Goal: Information Seeking & Learning: Learn about a topic

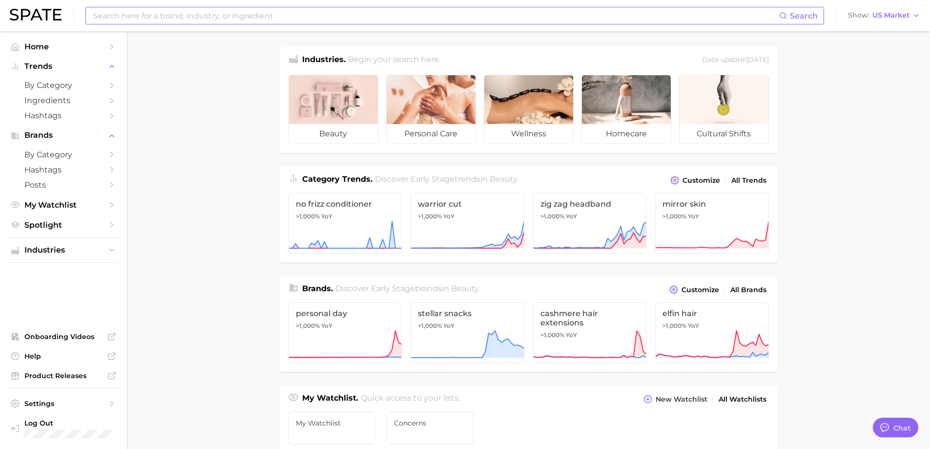
click at [657, 19] on input at bounding box center [435, 15] width 687 height 17
type input "ㅠ"
type input "[MEDICAL_DATA]"
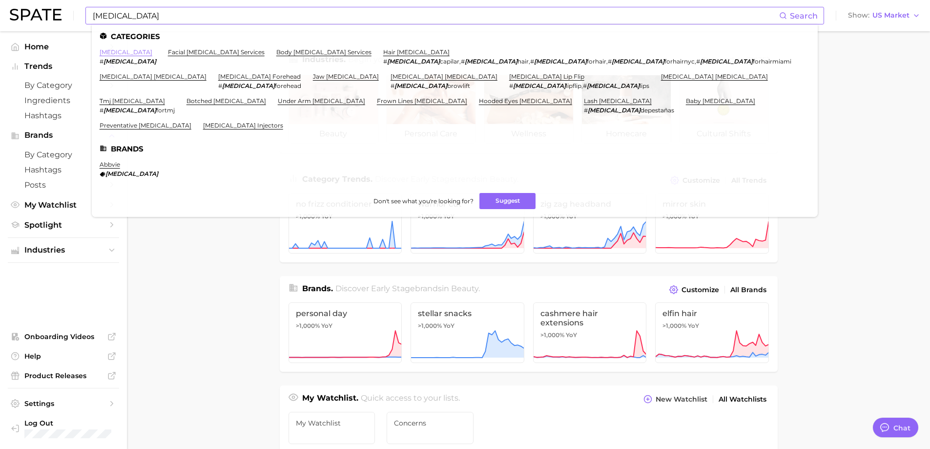
click at [109, 53] on link "[MEDICAL_DATA]" at bounding box center [126, 51] width 53 height 7
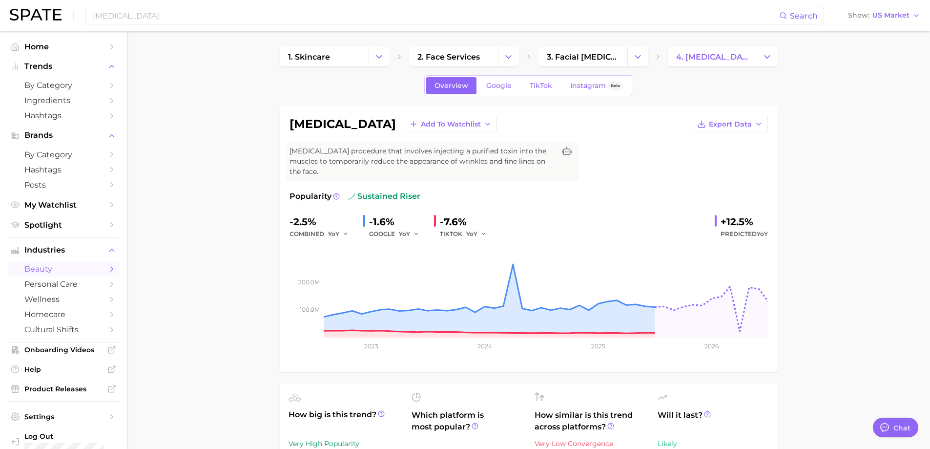
click at [653, 132] on div "[MEDICAL_DATA] Add to Watchlist Export Data" at bounding box center [529, 124] width 479 height 17
click at [637, 60] on icon "Change Category" at bounding box center [638, 57] width 10 height 10
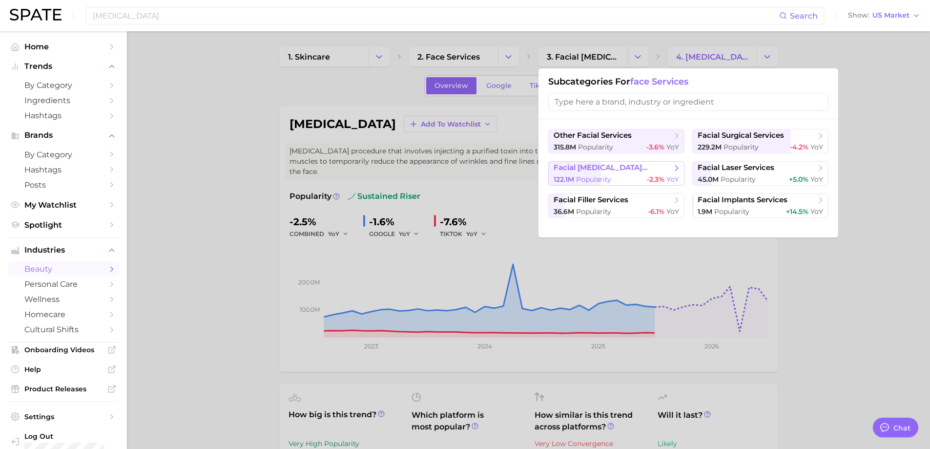
click at [625, 167] on span "facial [MEDICAL_DATA] services" at bounding box center [613, 167] width 119 height 9
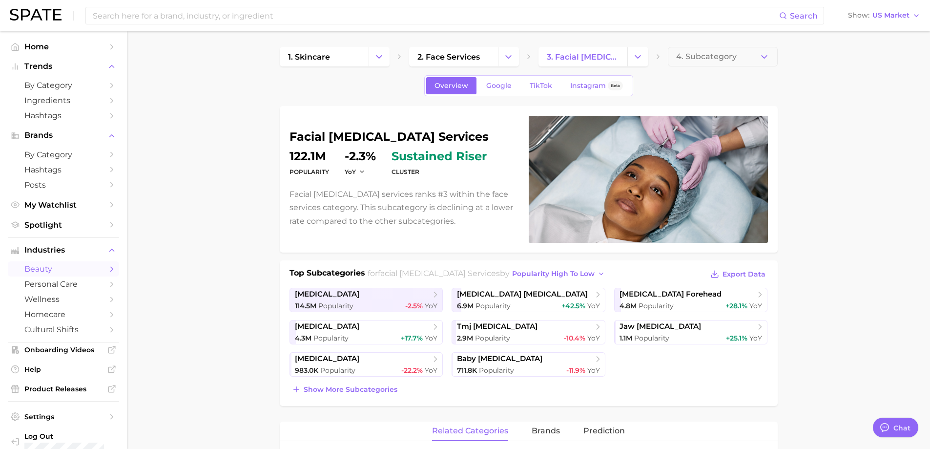
click at [502, 93] on link "Google" at bounding box center [499, 85] width 42 height 17
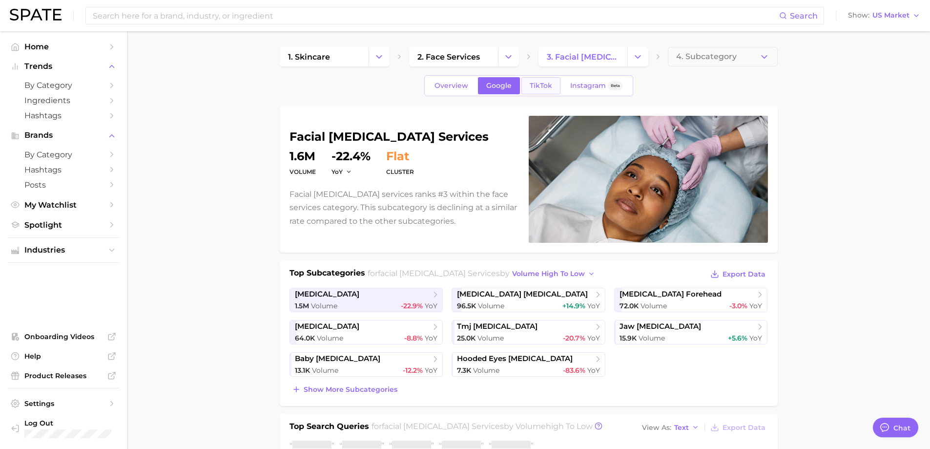
click at [537, 92] on link "TikTok" at bounding box center [540, 85] width 39 height 17
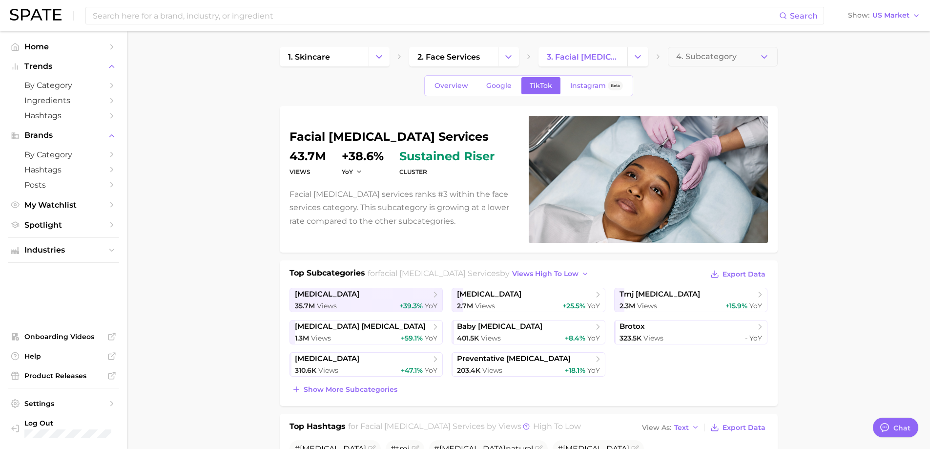
click at [511, 106] on div "facial [MEDICAL_DATA] services Views 43.7m YoY +38.6% cluster sustained riser F…" at bounding box center [529, 179] width 498 height 146
click at [586, 90] on link "Instagram Beta" at bounding box center [596, 85] width 69 height 17
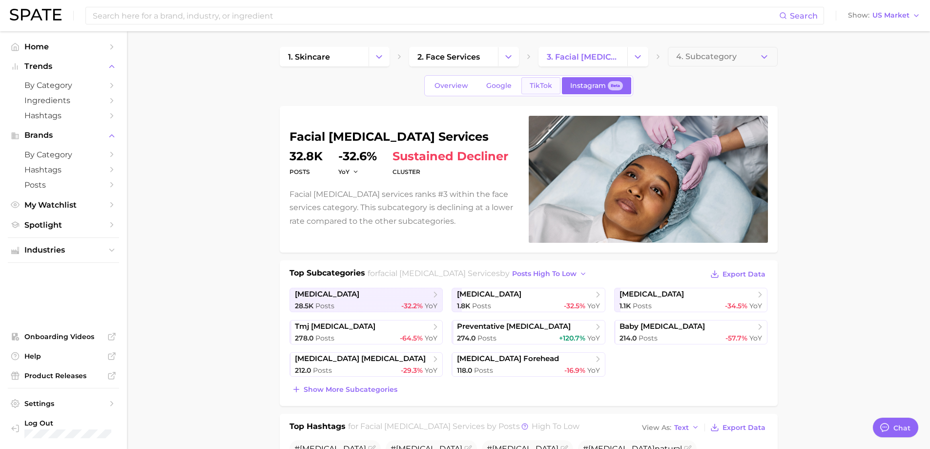
click at [540, 89] on span "TikTok" at bounding box center [541, 86] width 22 height 8
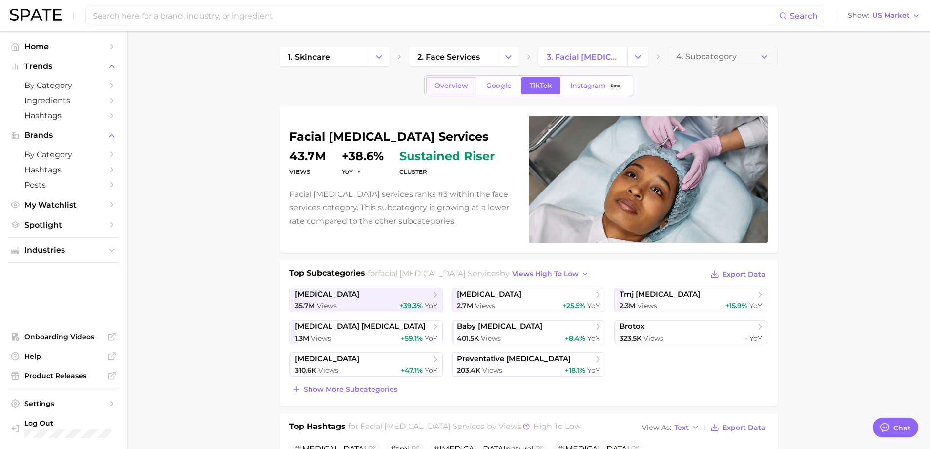
click at [466, 85] on span "Overview" at bounding box center [452, 86] width 34 height 8
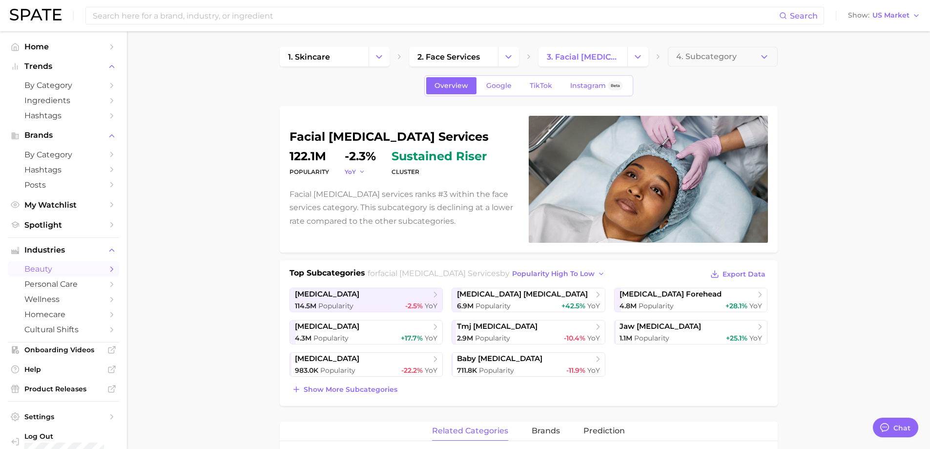
click at [357, 173] on button "YoY" at bounding box center [355, 171] width 21 height 8
click at [360, 173] on icon "button" at bounding box center [362, 171] width 7 height 7
click at [355, 175] on button "YoY" at bounding box center [355, 171] width 21 height 8
click at [355, 203] on span "QoQ" at bounding box center [358, 203] width 16 height 8
click at [353, 179] on div "facial [MEDICAL_DATA] services Popularity 122.1m QoQ -9.3% cluster sustained ri…" at bounding box center [404, 179] width 228 height 97
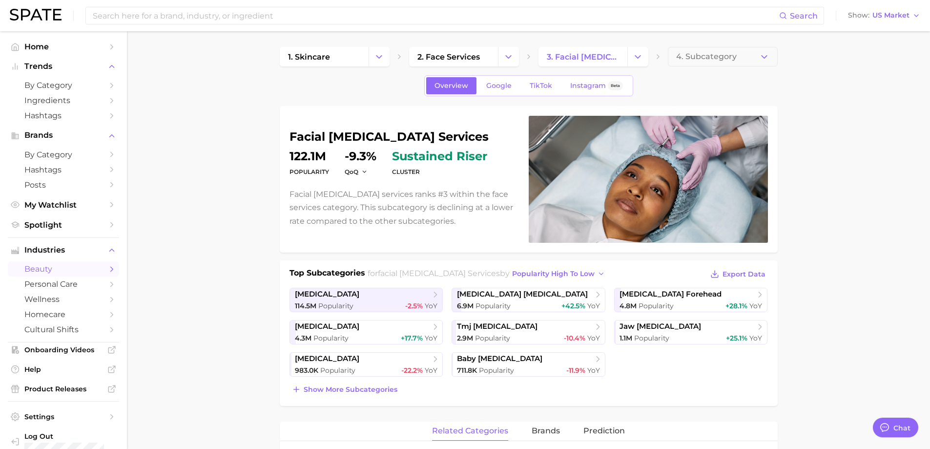
click at [354, 177] on dt "QoQ" at bounding box center [361, 172] width 32 height 12
click at [354, 176] on dt "QoQ" at bounding box center [361, 172] width 32 height 12
click at [355, 174] on span "QoQ" at bounding box center [352, 171] width 14 height 8
click at [363, 224] on span "MoM" at bounding box center [358, 221] width 17 height 8
click at [552, 85] on link "TikTok" at bounding box center [540, 85] width 39 height 17
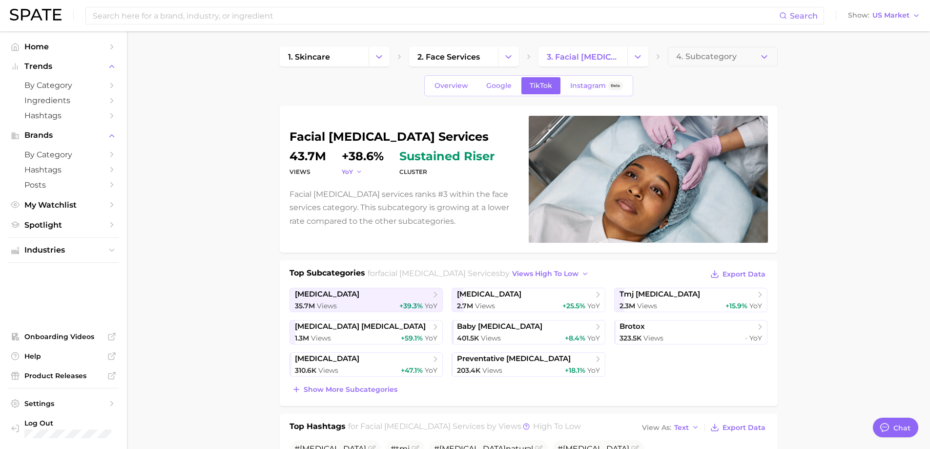
click at [359, 171] on icon "button" at bounding box center [359, 171] width 7 height 7
click at [355, 186] on span "YoY" at bounding box center [353, 186] width 12 height 8
drag, startPoint x: 347, startPoint y: 168, endPoint x: 350, endPoint y: 174, distance: 6.8
click at [347, 168] on span "YoY" at bounding box center [347, 171] width 11 height 8
click at [360, 202] on span "QoQ" at bounding box center [355, 203] width 16 height 8
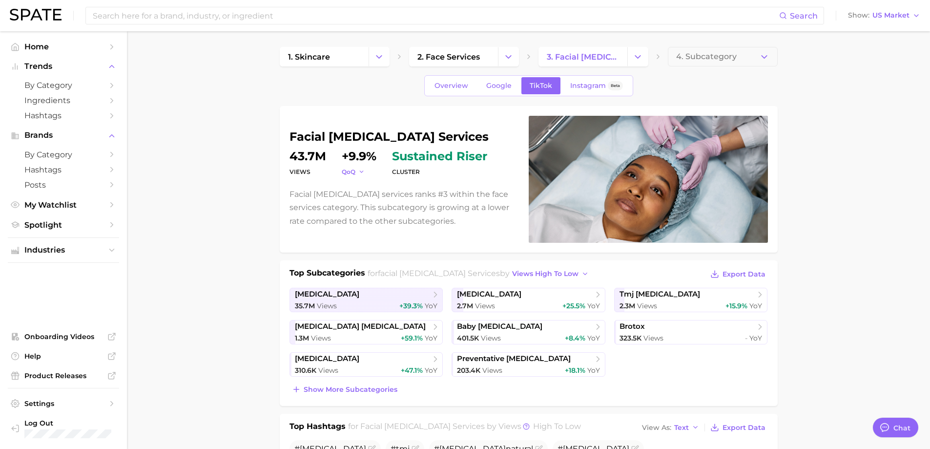
click at [350, 176] on span "QoQ" at bounding box center [349, 171] width 14 height 8
click at [373, 219] on button "MoM" at bounding box center [395, 221] width 107 height 18
click at [360, 167] on button "MoM" at bounding box center [354, 171] width 24 height 8
click at [375, 191] on button "YoY" at bounding box center [395, 186] width 107 height 18
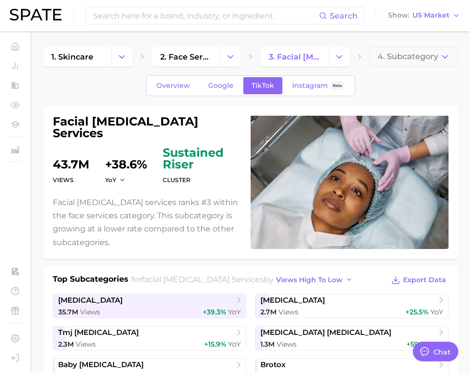
click at [387, 89] on div "Overview Google TikTok Instagram Beta" at bounding box center [250, 85] width 415 height 21
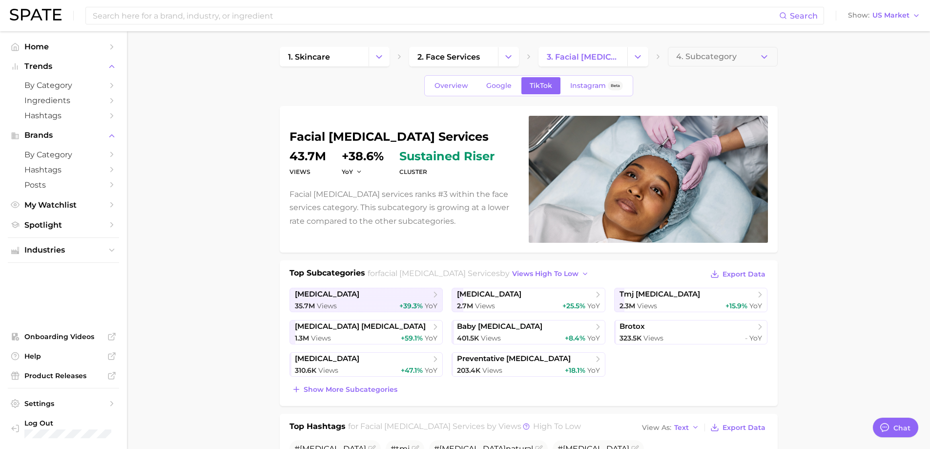
click at [713, 93] on div "Overview Google TikTok Instagram Beta" at bounding box center [529, 85] width 498 height 21
click at [579, 84] on span "Instagram" at bounding box center [588, 86] width 36 height 8
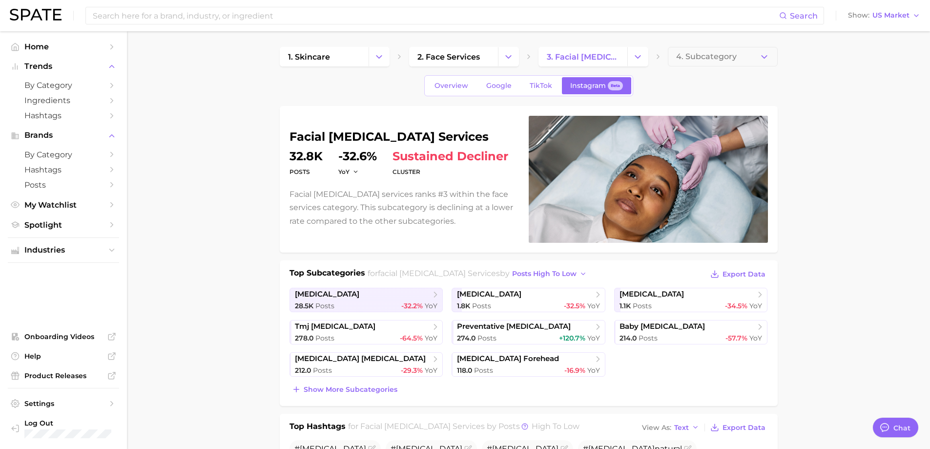
click at [748, 62] on button "4. Subcategory" at bounding box center [723, 57] width 110 height 20
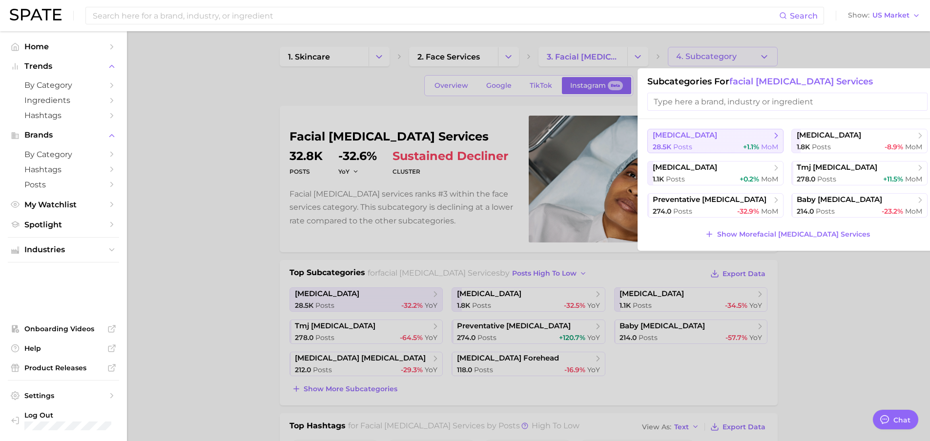
click at [709, 137] on span "[MEDICAL_DATA]" at bounding box center [712, 136] width 119 height 10
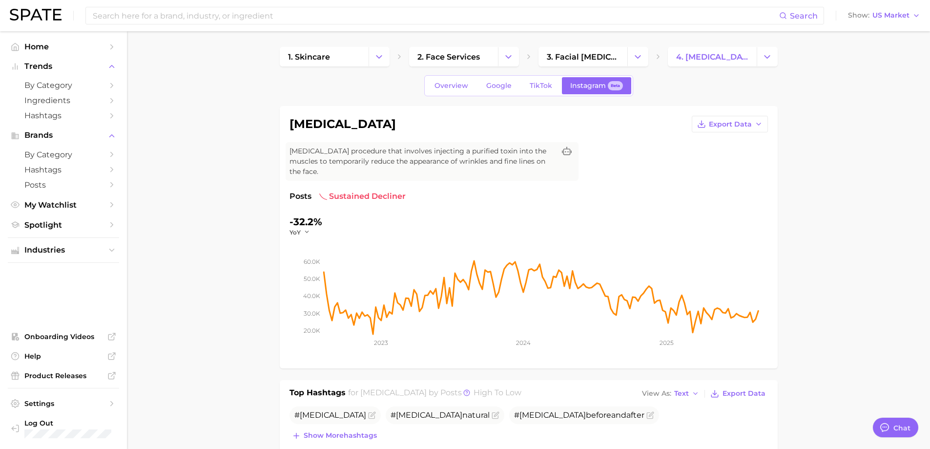
click at [495, 88] on span "Google" at bounding box center [498, 86] width 25 height 8
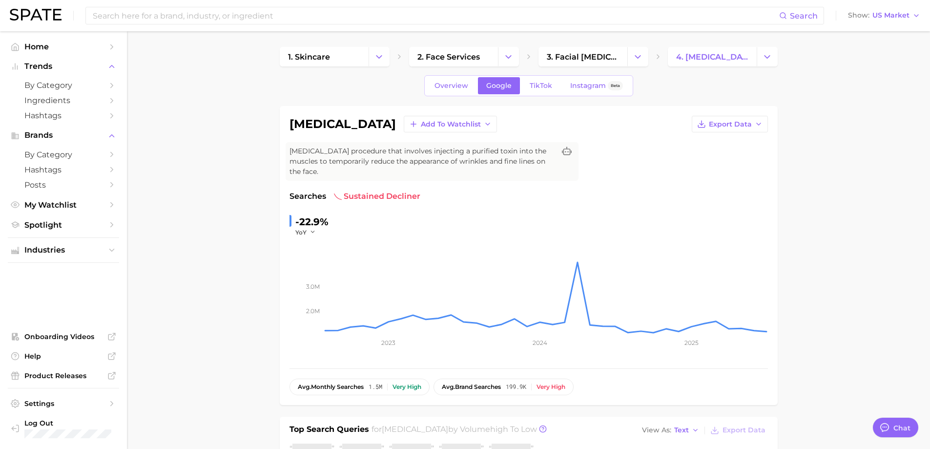
click at [540, 83] on span "TikTok" at bounding box center [541, 86] width 22 height 8
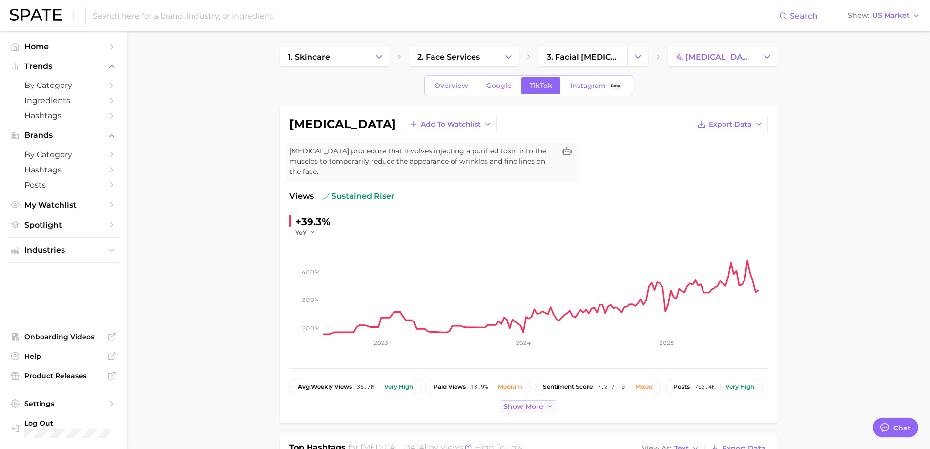
click at [528, 407] on span "Show more" at bounding box center [523, 406] width 40 height 8
click at [663, 95] on div "Overview Google TikTok Instagram Beta" at bounding box center [529, 85] width 498 height 21
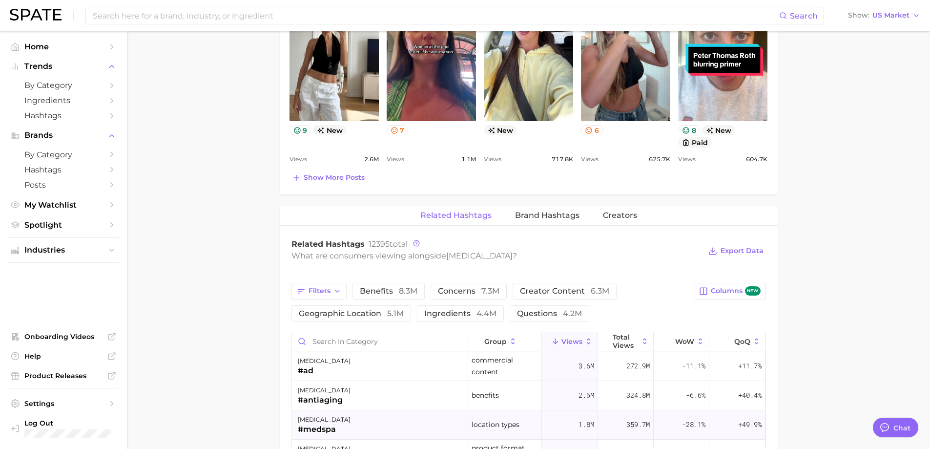
scroll to position [814, 0]
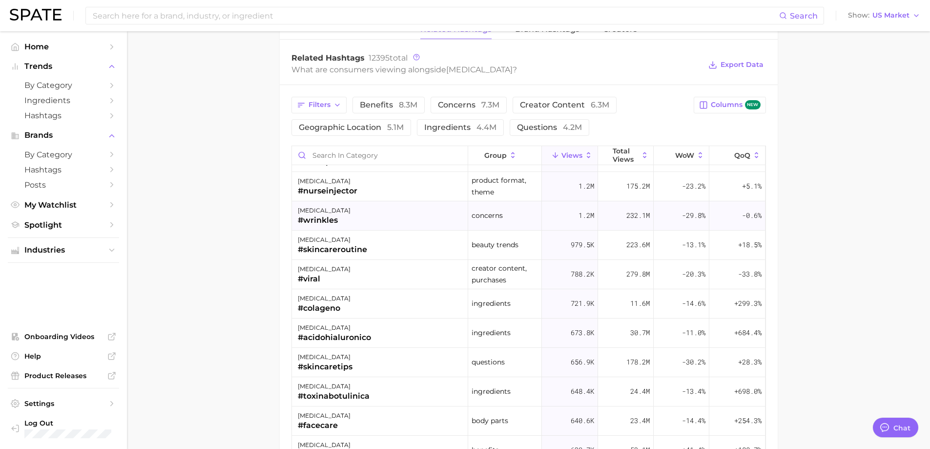
scroll to position [0, 0]
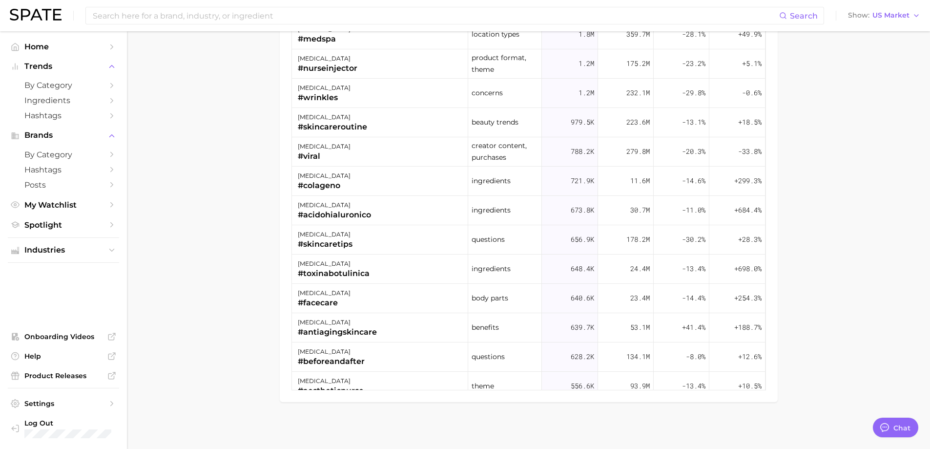
scroll to position [1020, 0]
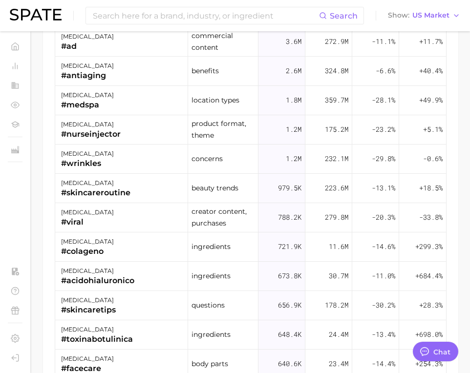
type textarea "x"
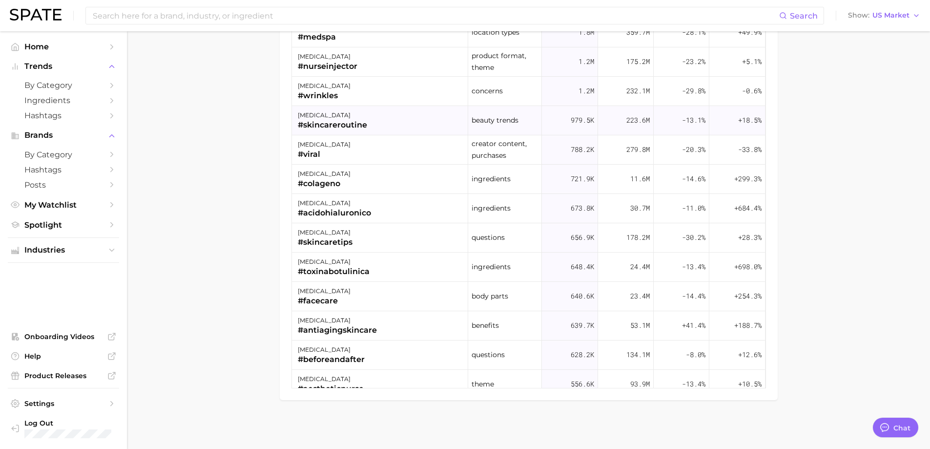
scroll to position [1020, 0]
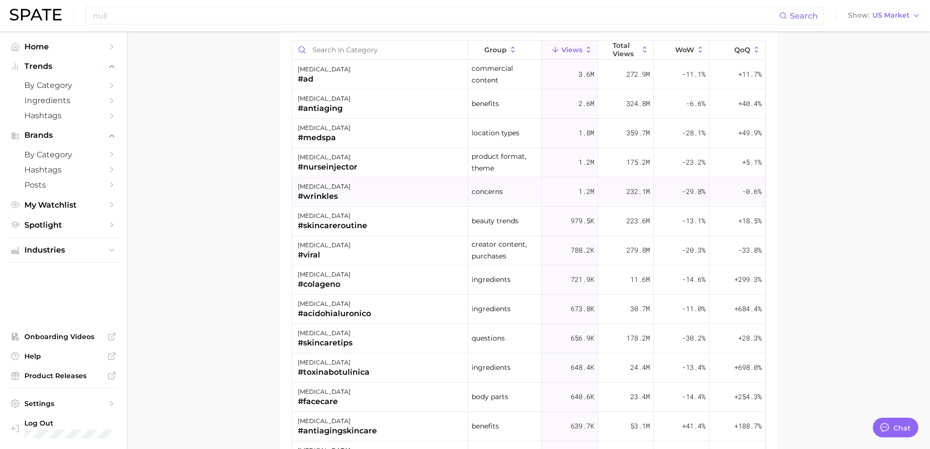
scroll to position [857, 0]
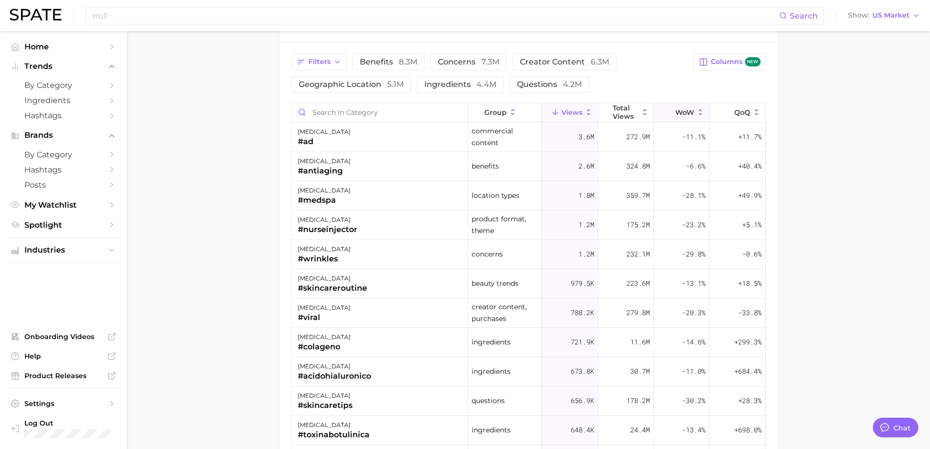
drag, startPoint x: 738, startPoint y: 107, endPoint x: 671, endPoint y: 106, distance: 66.9
click at [671, 106] on div "group Views Total Views WoW QoQ" at bounding box center [529, 113] width 474 height 20
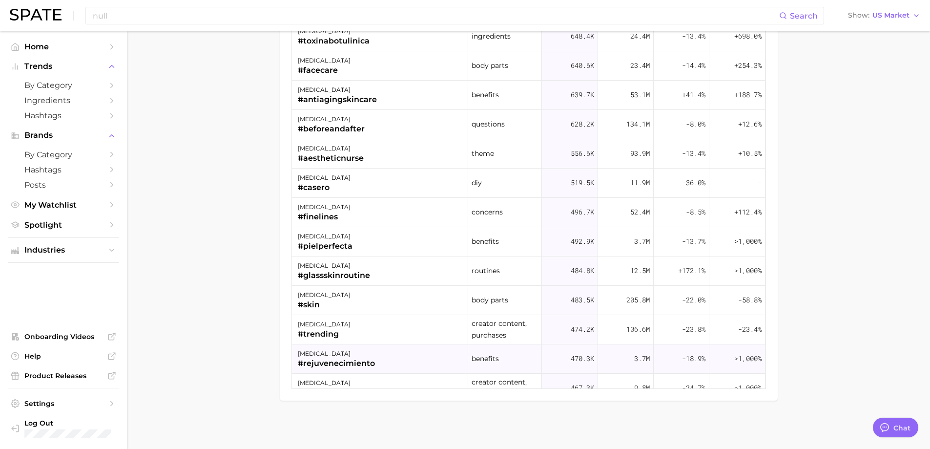
scroll to position [326, 0]
